Goal: Task Accomplishment & Management: Use online tool/utility

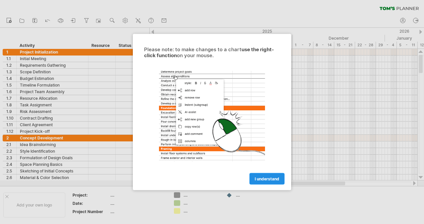
click at [271, 180] on span "I understand" at bounding box center [266, 179] width 24 height 5
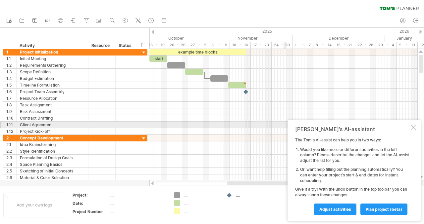
click at [415, 127] on div at bounding box center [412, 127] width 5 height 5
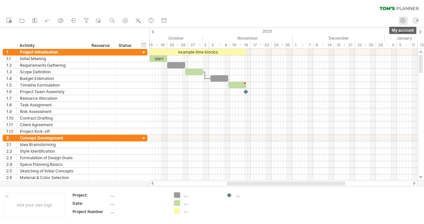
click at [404, 21] on icon at bounding box center [402, 20] width 7 height 7
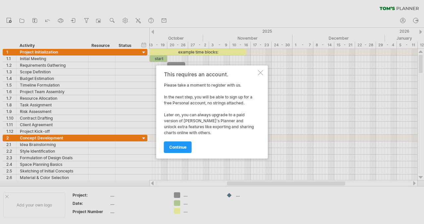
click at [260, 72] on div at bounding box center [260, 72] width 5 height 5
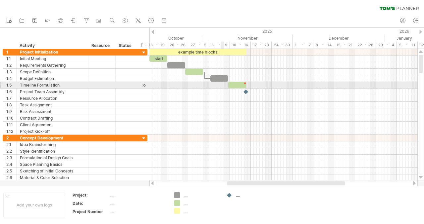
click at [221, 82] on div at bounding box center [283, 85] width 268 height 7
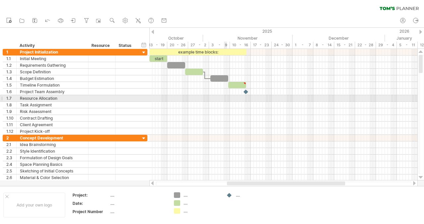
click at [224, 98] on div at bounding box center [283, 98] width 268 height 7
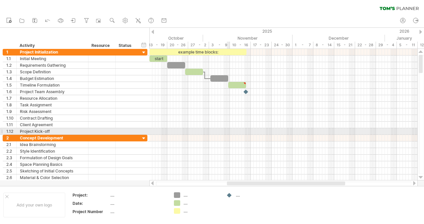
click at [227, 131] on div at bounding box center [283, 131] width 268 height 7
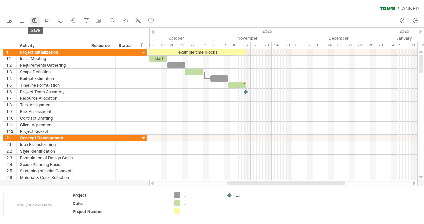
click at [33, 21] on icon at bounding box center [34, 20] width 7 height 7
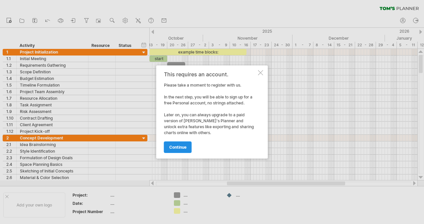
click at [187, 145] on link "continue" at bounding box center [178, 148] width 28 height 12
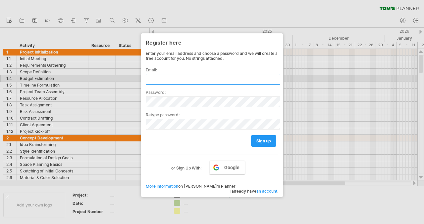
click at [179, 80] on input "text" at bounding box center [213, 79] width 134 height 11
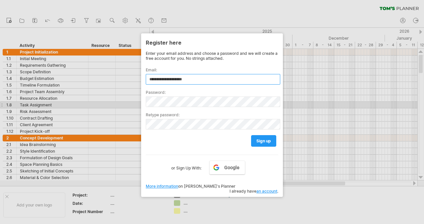
type input "**********"
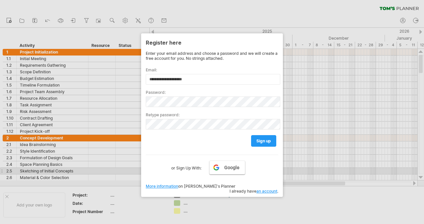
click at [235, 170] on link "Google" at bounding box center [227, 168] width 36 height 14
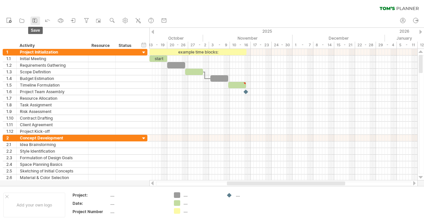
click at [37, 21] on icon at bounding box center [35, 21] width 4 height 4
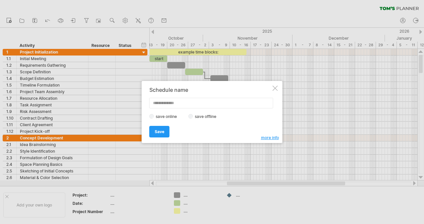
click at [175, 102] on input "text" at bounding box center [211, 103] width 124 height 11
click at [186, 103] on input "text" at bounding box center [211, 103] width 124 height 11
type input "*"
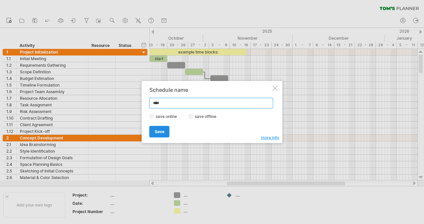
type input "****"
click at [164, 132] on link "Save" at bounding box center [159, 132] width 20 height 12
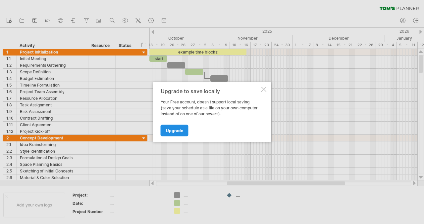
click at [178, 130] on span "Upgrade" at bounding box center [174, 130] width 17 height 5
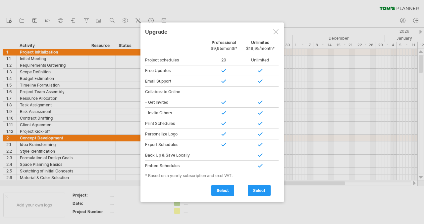
click at [178, 130] on div "Personalize Logo" at bounding box center [175, 134] width 61 height 11
click at [273, 29] on div at bounding box center [275, 31] width 5 height 5
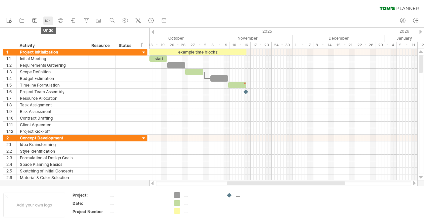
click at [48, 20] on icon at bounding box center [47, 20] width 7 height 7
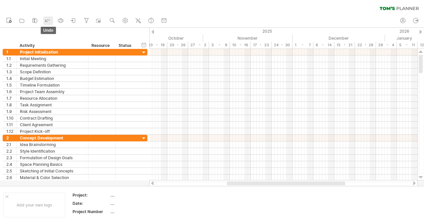
click at [48, 20] on icon at bounding box center [47, 20] width 7 height 7
click at [34, 21] on rect at bounding box center [34, 21] width 1 height 1
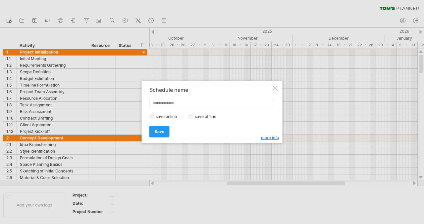
click at [192, 102] on input "text" at bounding box center [211, 103] width 124 height 11
type input "****"
click at [207, 134] on div "Save Save" at bounding box center [210, 128] width 122 height 17
drag, startPoint x: 170, startPoint y: 105, endPoint x: 147, endPoint y: 100, distance: 24.2
click at [147, 100] on div "Schedule name **** save online save offline more info Save Save Save schedules …" at bounding box center [212, 112] width 141 height 62
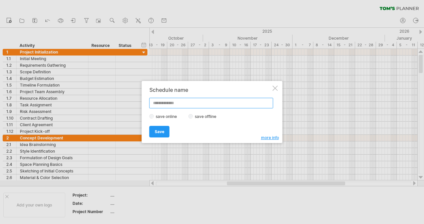
type input "*"
type input "*****"
click at [162, 133] on span "Save" at bounding box center [160, 131] width 10 height 5
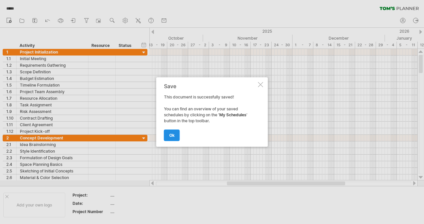
click at [175, 130] on link "ok" at bounding box center [172, 136] width 16 height 12
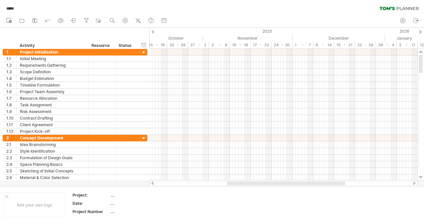
click at [14, 9] on span "*****" at bounding box center [10, 9] width 14 height 6
click at [404, 20] on icon at bounding box center [402, 20] width 7 height 7
type input "**********"
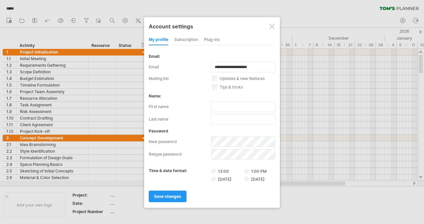
click at [270, 28] on div at bounding box center [271, 26] width 5 height 5
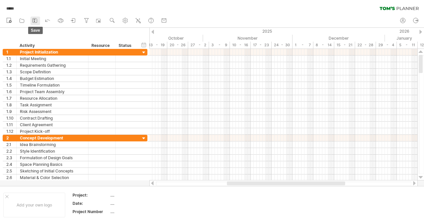
click at [37, 23] on icon at bounding box center [34, 20] width 7 height 7
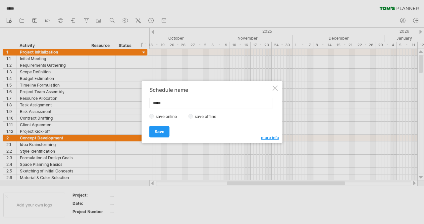
click at [273, 89] on div at bounding box center [274, 88] width 5 height 5
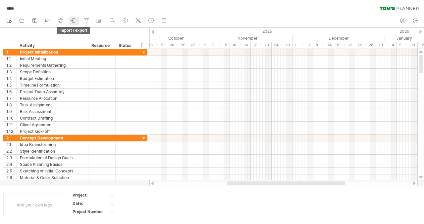
click at [73, 21] on icon at bounding box center [73, 20] width 7 height 7
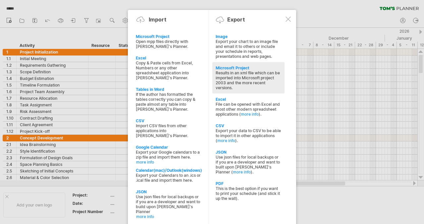
click at [236, 74] on div "Results in an xml file which can be imported into Microsoft project 2003 and th…" at bounding box center [248, 80] width 66 height 20
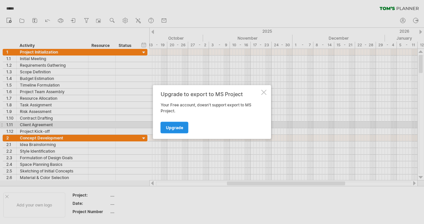
click at [180, 125] on span "Upgrade" at bounding box center [174, 127] width 17 height 5
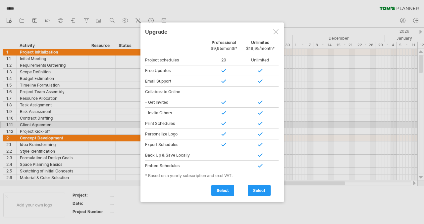
click at [276, 33] on div at bounding box center [275, 31] width 5 height 5
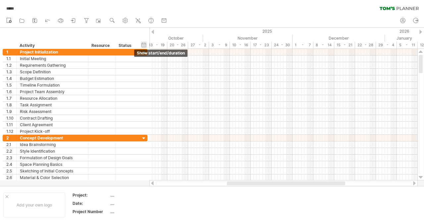
drag, startPoint x: 122, startPoint y: 32, endPoint x: 143, endPoint y: 42, distance: 23.4
click at [143, 42] on div "hide start/end/duration show start/end/duration ******** Activity ******** Reso…" at bounding box center [74, 38] width 149 height 21
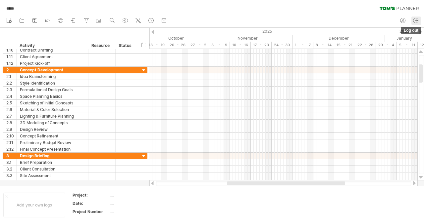
click at [418, 20] on icon at bounding box center [415, 20] width 7 height 7
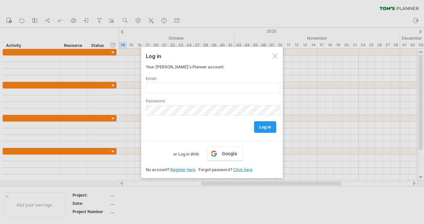
click at [272, 57] on div at bounding box center [274, 56] width 5 height 5
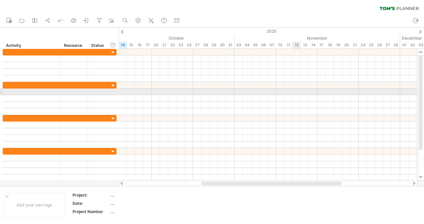
click at [294, 90] on div at bounding box center [267, 92] width 298 height 7
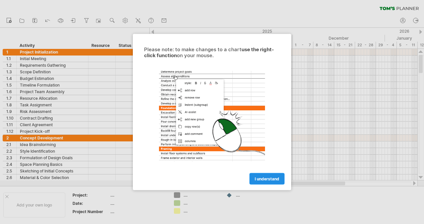
click at [267, 180] on span "I understand" at bounding box center [266, 179] width 24 height 5
